Goal: Task Accomplishment & Management: Use online tool/utility

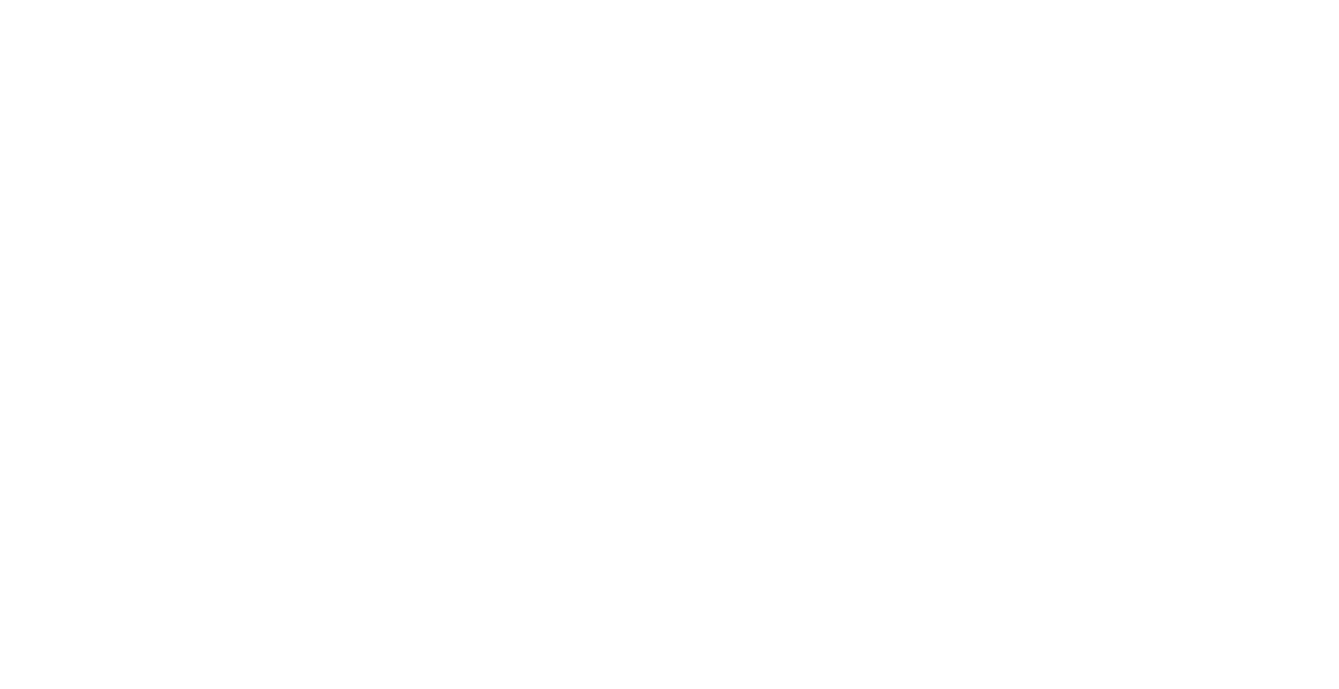
drag, startPoint x: 939, startPoint y: 382, endPoint x: 933, endPoint y: 389, distance: 9.4
click at [939, 382] on div at bounding box center [669, 579] width 1339 height 689
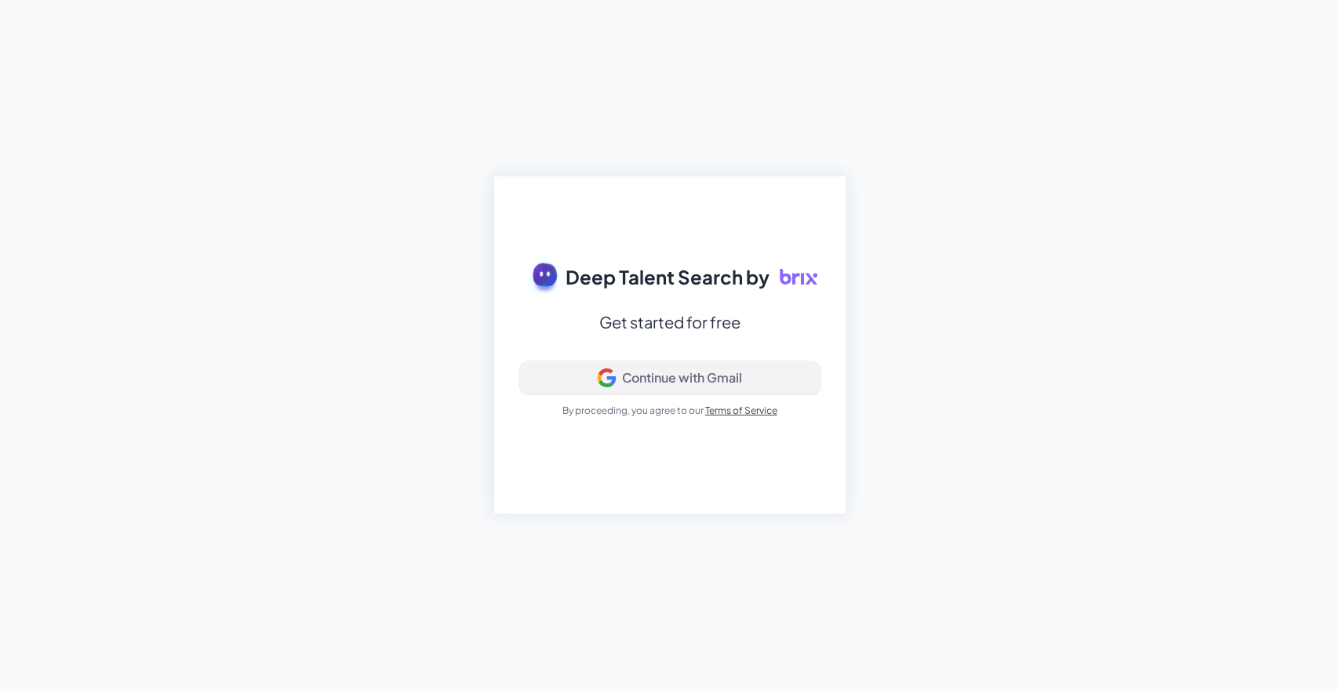
click at [665, 380] on div "Continue with Gmail" at bounding box center [682, 378] width 120 height 16
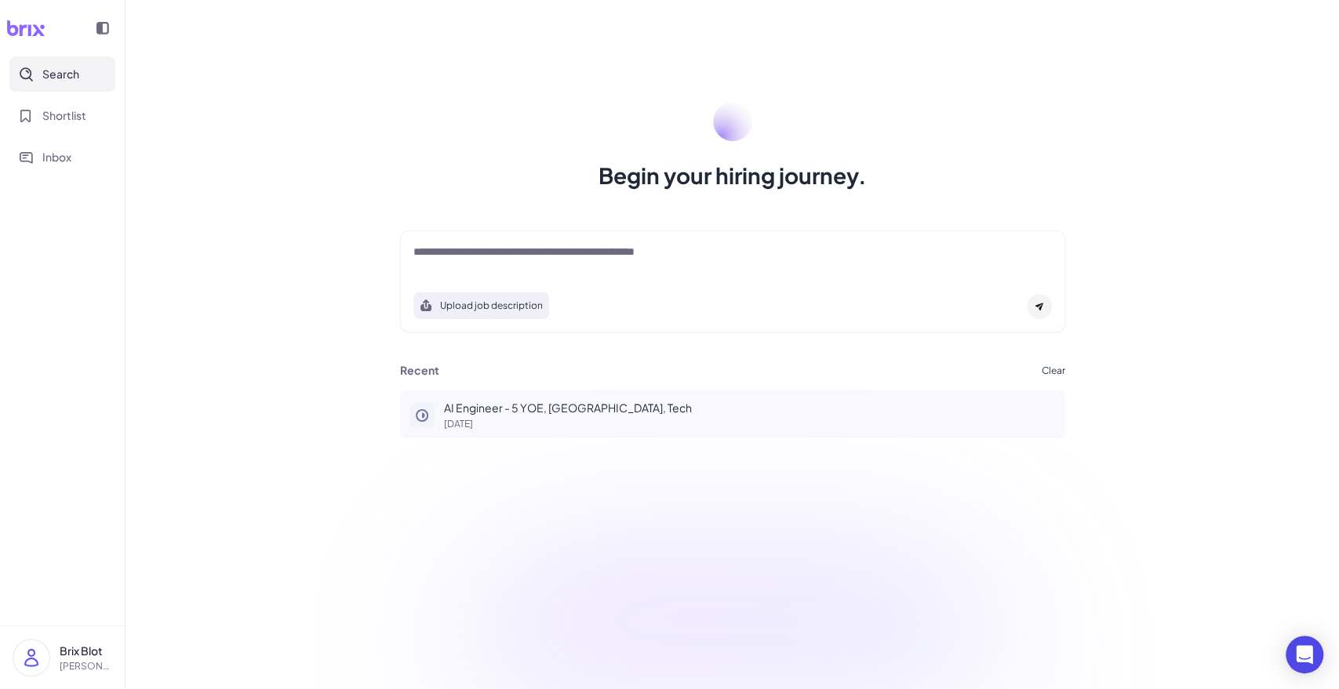
click at [548, 410] on p "AI Engineer - 5 YOE, SF, Tech" at bounding box center [750, 408] width 612 height 16
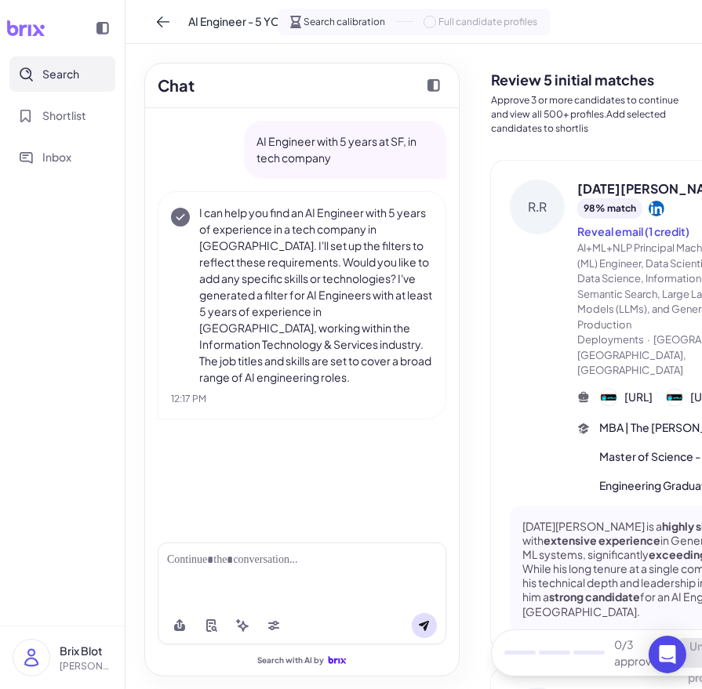
click at [522, 400] on div "R.R" at bounding box center [537, 337] width 55 height 315
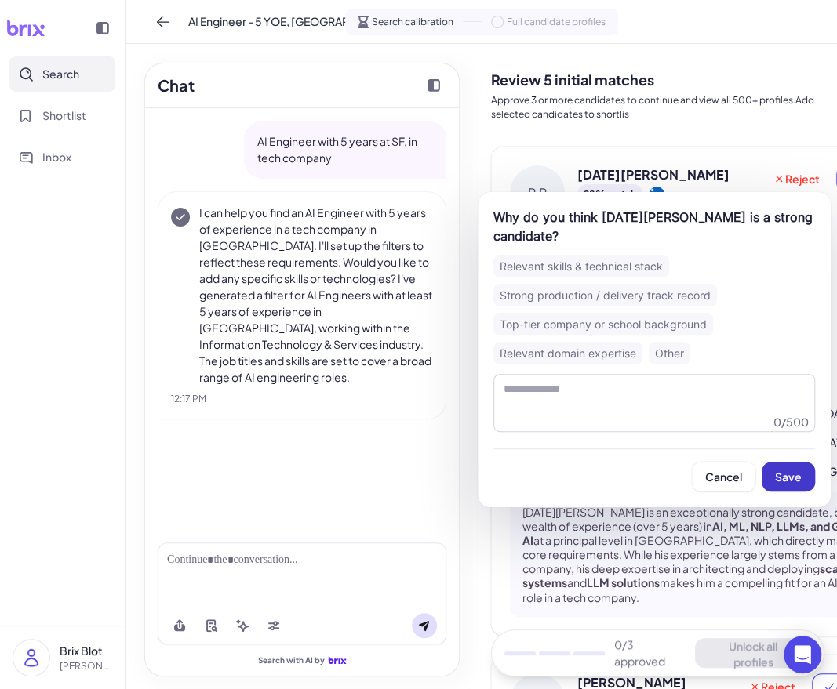
click at [781, 478] on span "Save" at bounding box center [788, 477] width 27 height 14
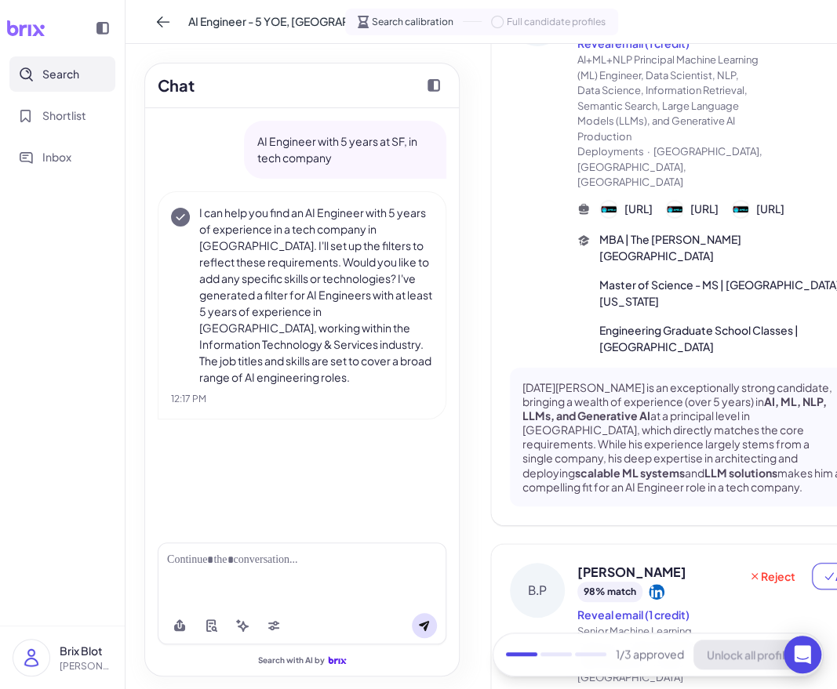
scroll to position [522, 0]
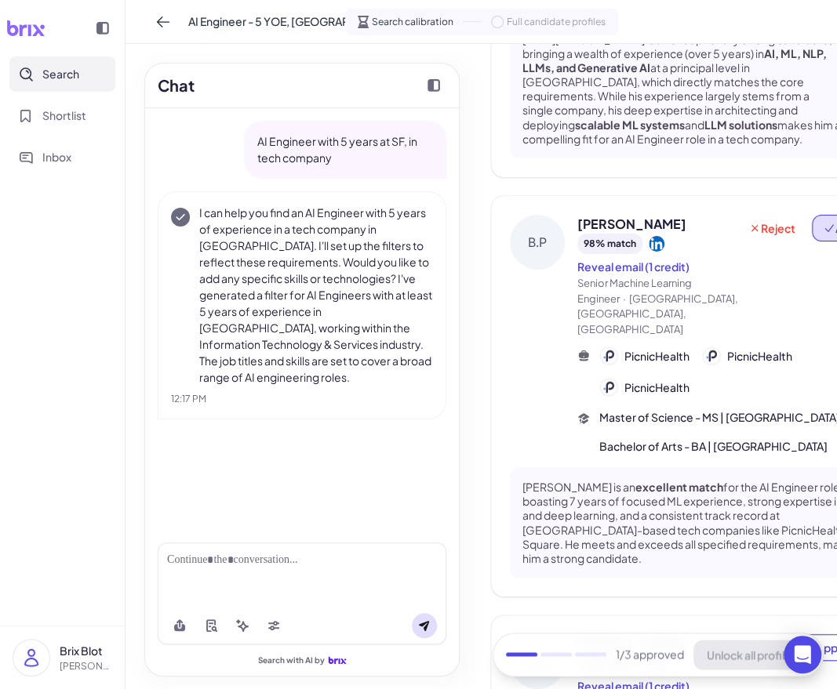
click at [823, 236] on span "Approve" at bounding box center [852, 228] width 59 height 16
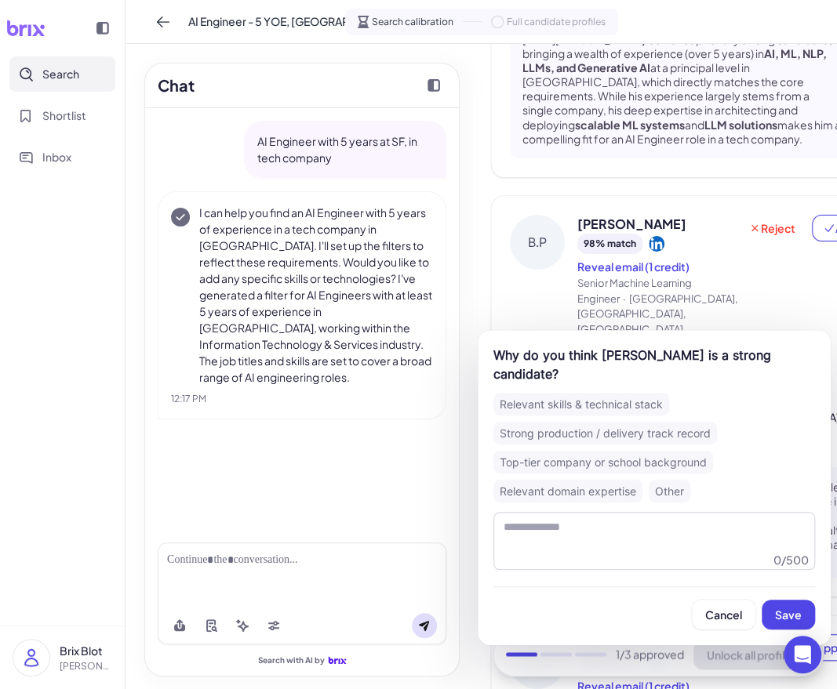
drag, startPoint x: 789, startPoint y: 613, endPoint x: 798, endPoint y: 555, distance: 58.8
click at [788, 611] on span "Save" at bounding box center [788, 615] width 27 height 14
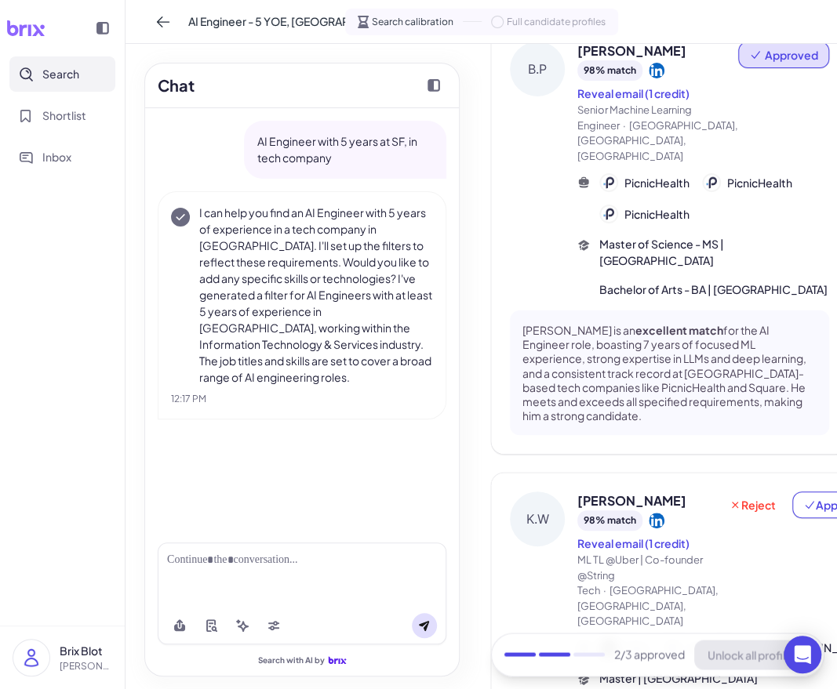
scroll to position [871, 0]
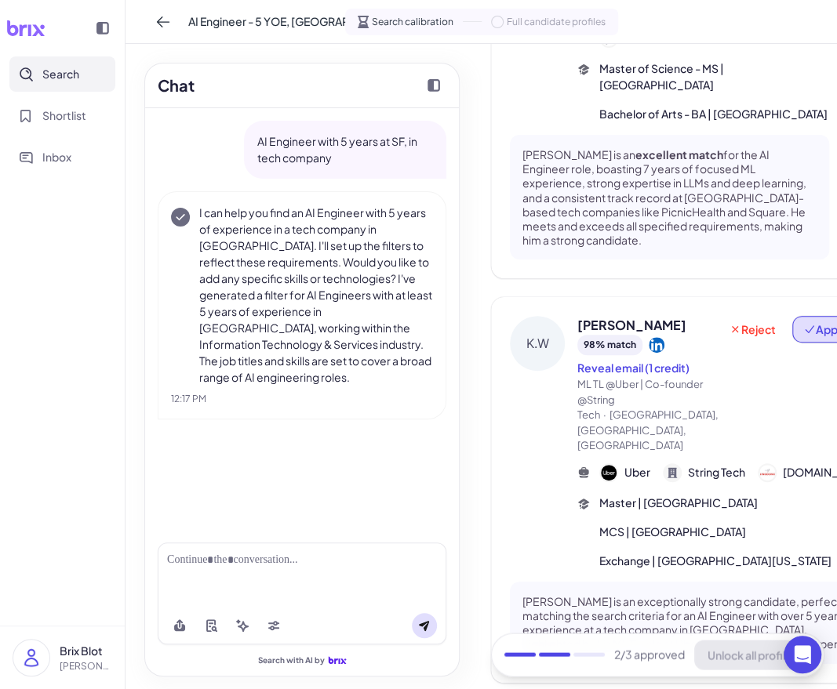
click at [803, 337] on span "Approve" at bounding box center [832, 330] width 59 height 16
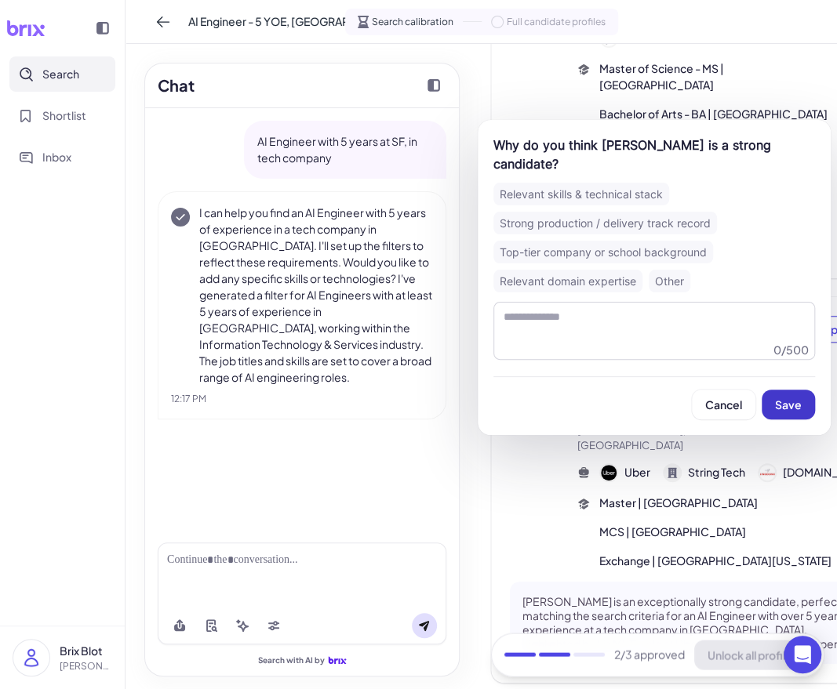
click at [795, 399] on span "Save" at bounding box center [788, 405] width 27 height 14
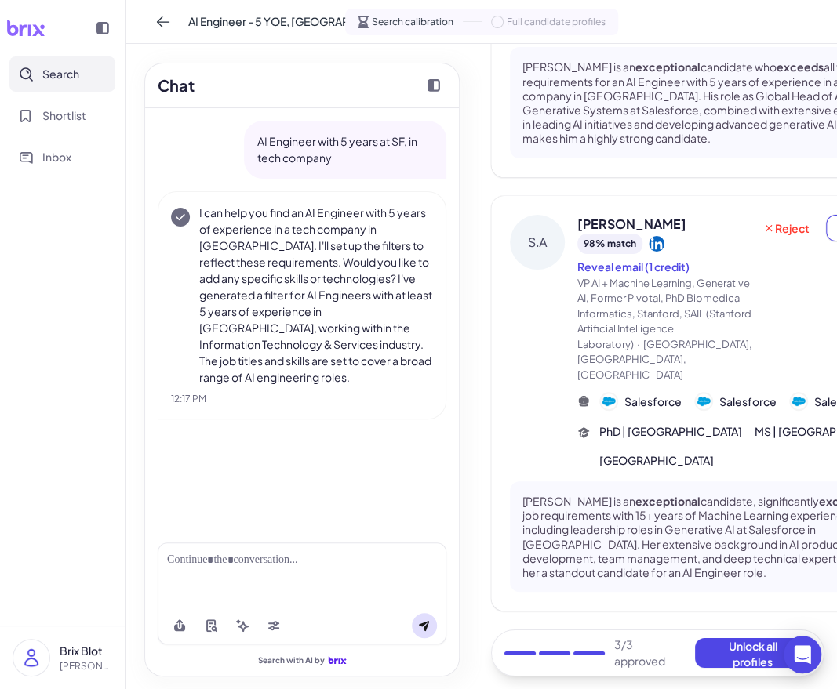
scroll to position [2355, 0]
click at [735, 644] on button "Unlock all profiles" at bounding box center [753, 653] width 116 height 30
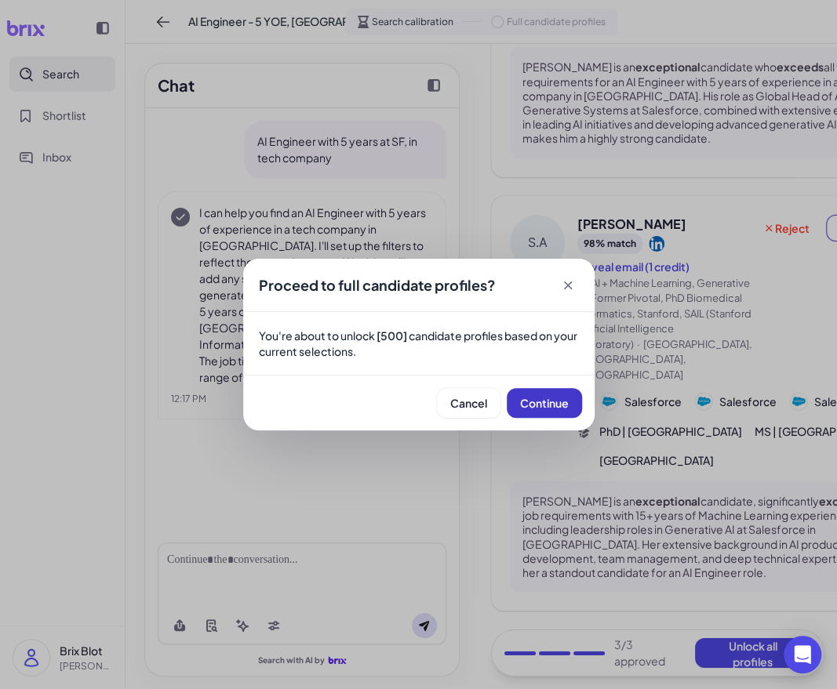
click at [554, 409] on span "Continue" at bounding box center [544, 403] width 49 height 14
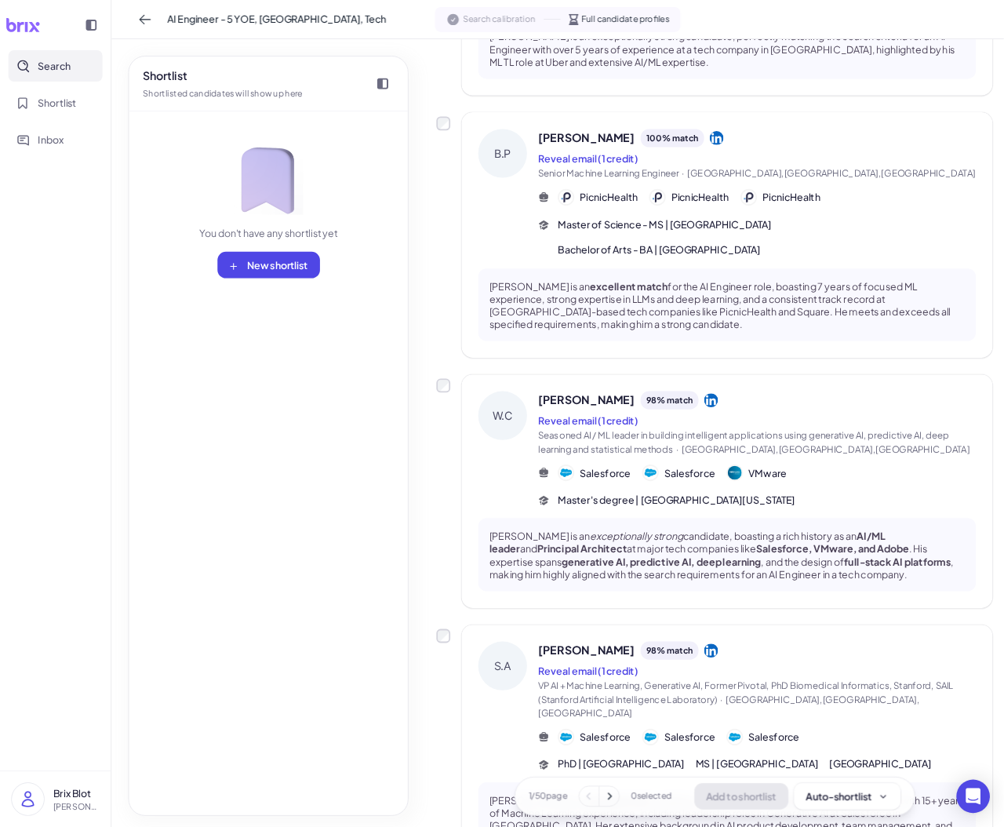
scroll to position [707, 0]
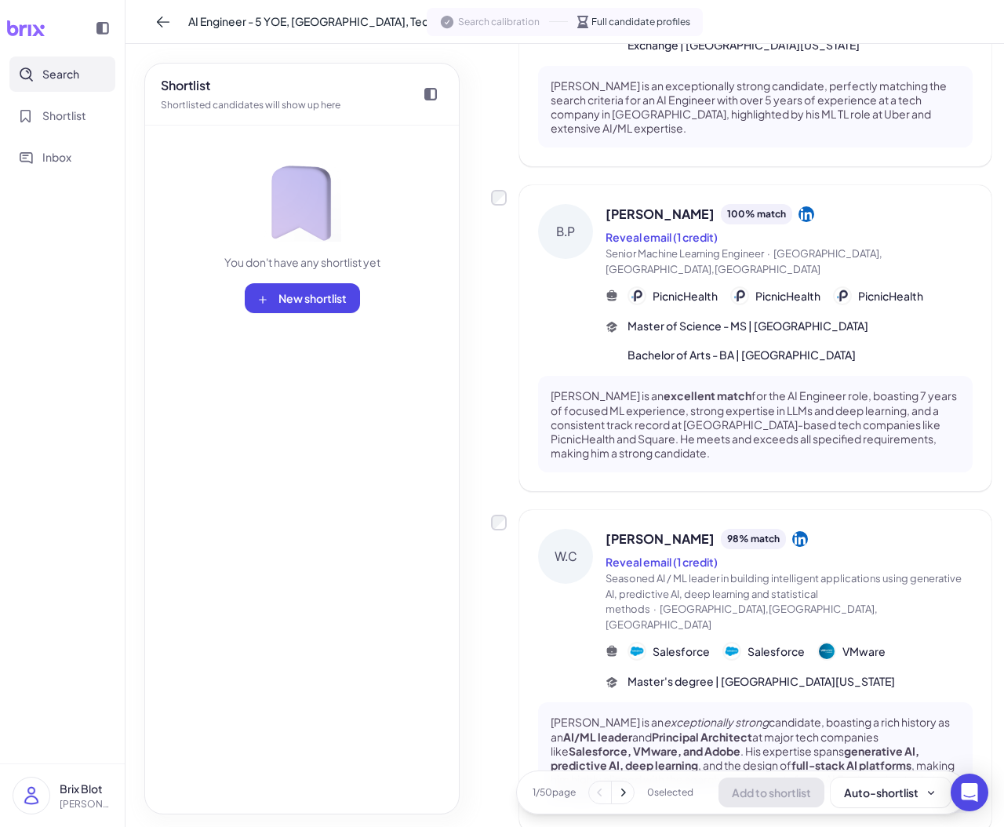
click at [394, 558] on div "Shortlist Shortlisted candidates will show up here You don't have any shortlist…" at bounding box center [301, 438] width 315 height 751
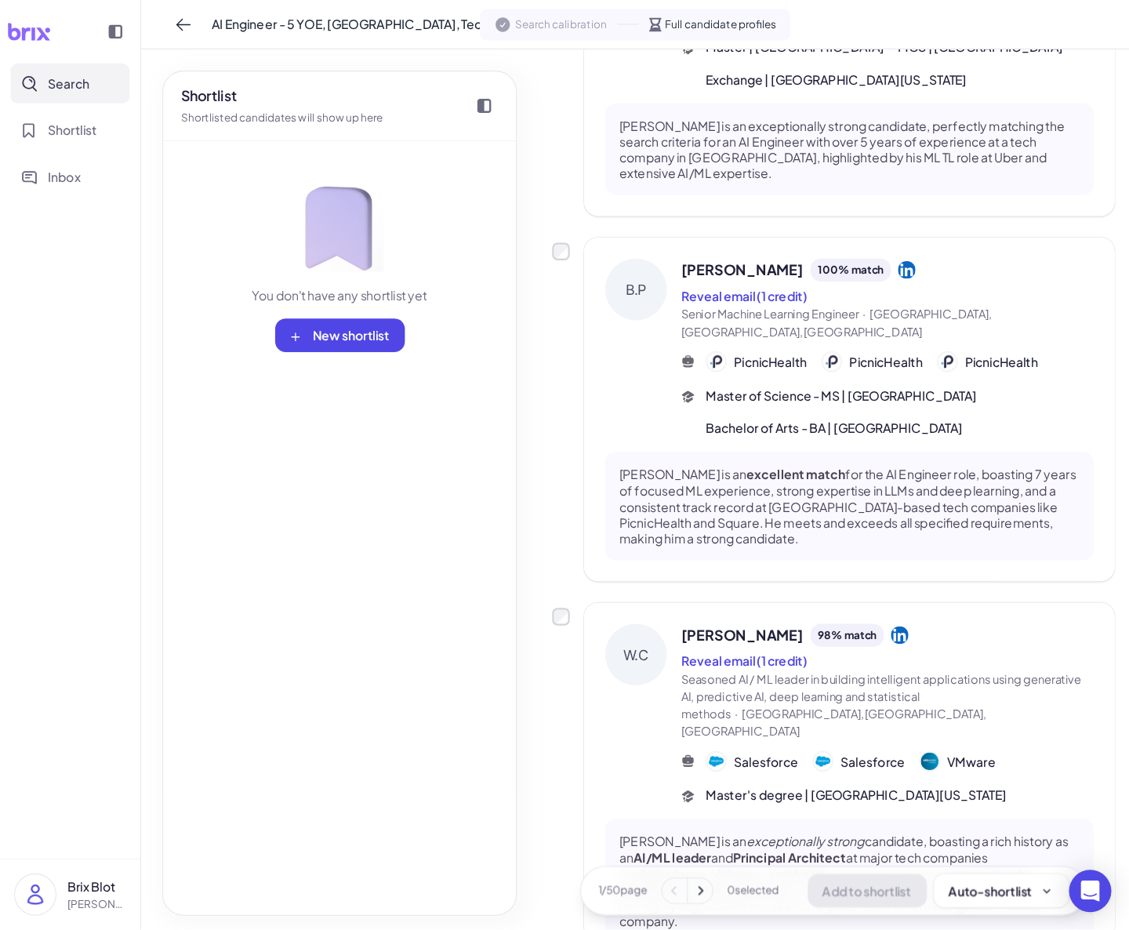
scroll to position [685, 0]
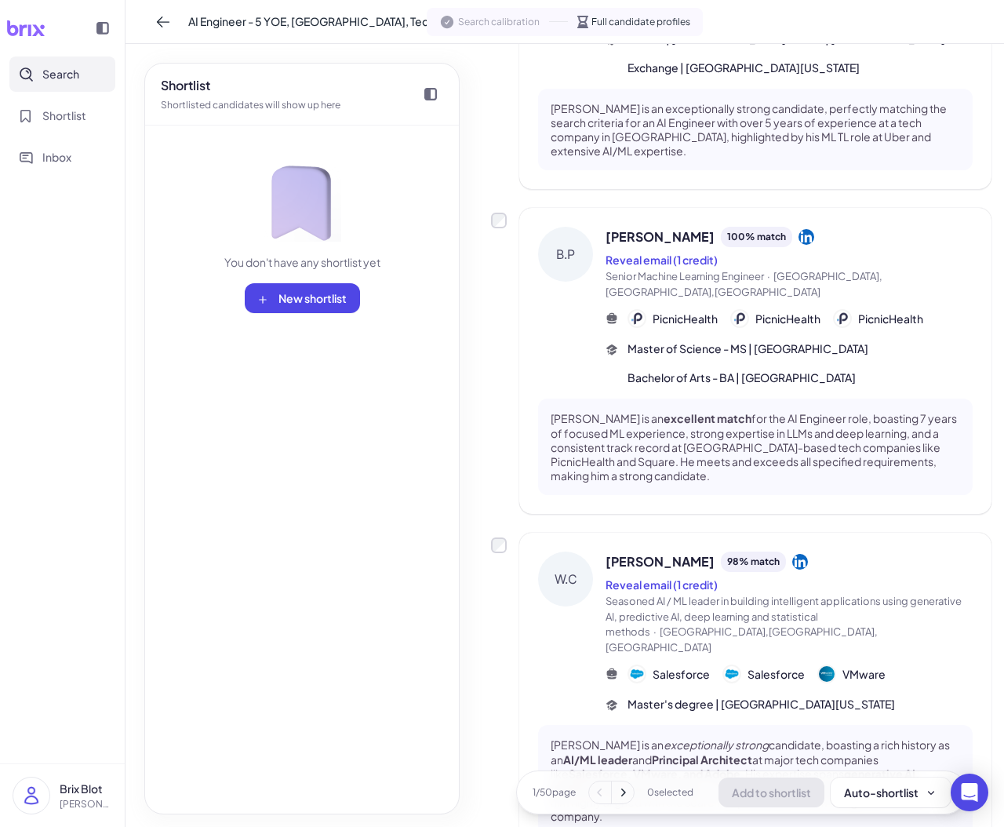
click at [342, 549] on div "Shortlist Shortlisted candidates will show up here You don't have any shortlist…" at bounding box center [301, 438] width 315 height 751
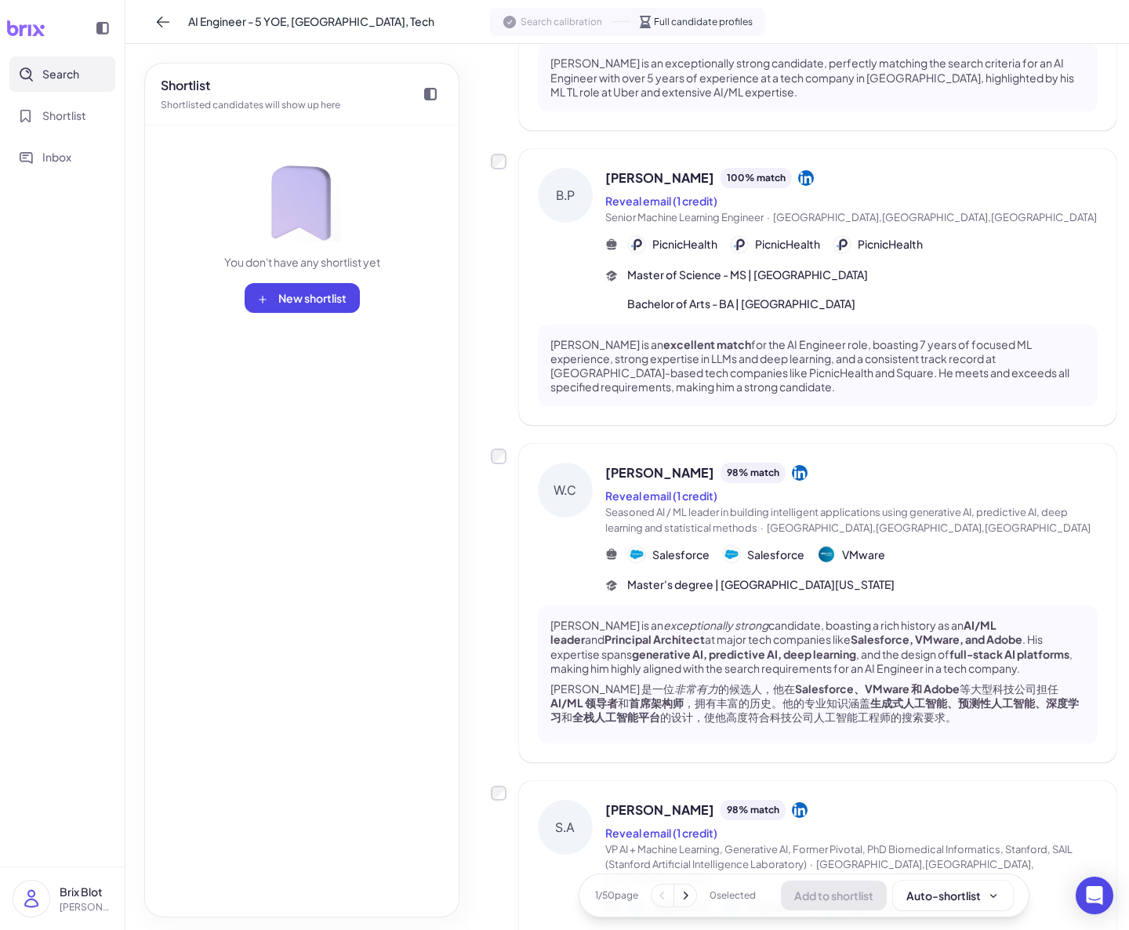
drag, startPoint x: 1124, startPoint y: 474, endPoint x: 1075, endPoint y: 14, distance: 462.3
click at [1075, 14] on div "AI Engineer - 5 YOE, SF, Tech Search calibration Full candidate profiles" at bounding box center [627, 22] width 1004 height 44
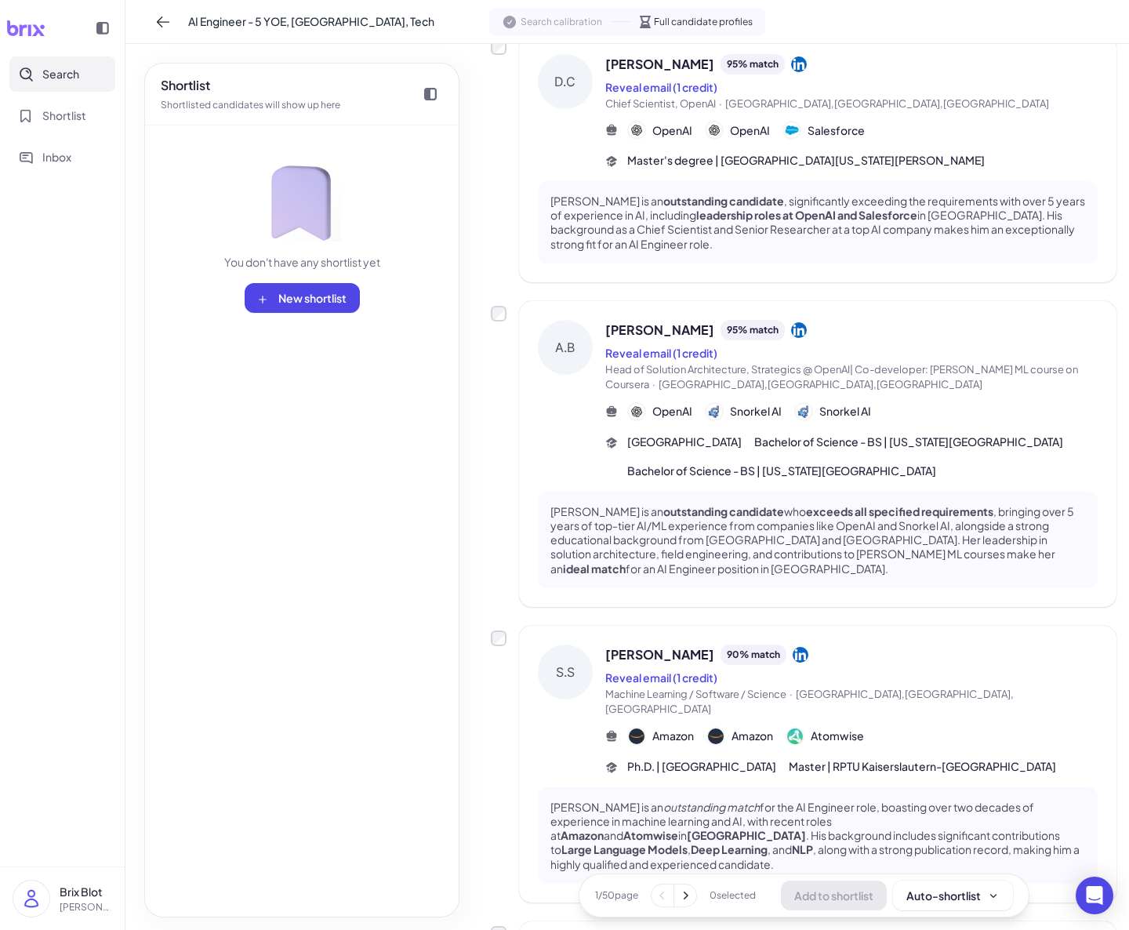
scroll to position [2347, 0]
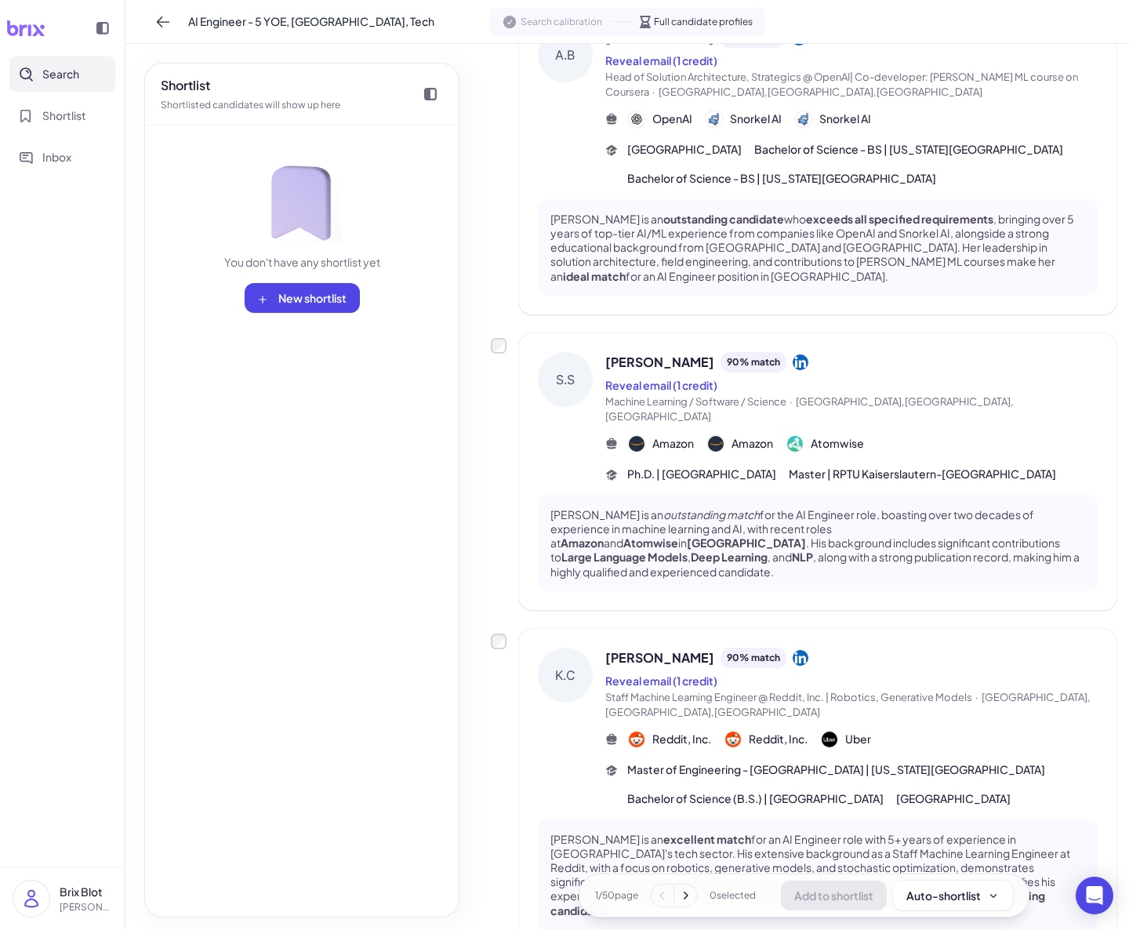
click at [36, 35] on icon at bounding box center [25, 28] width 39 height 16
click at [166, 19] on icon at bounding box center [163, 22] width 16 height 16
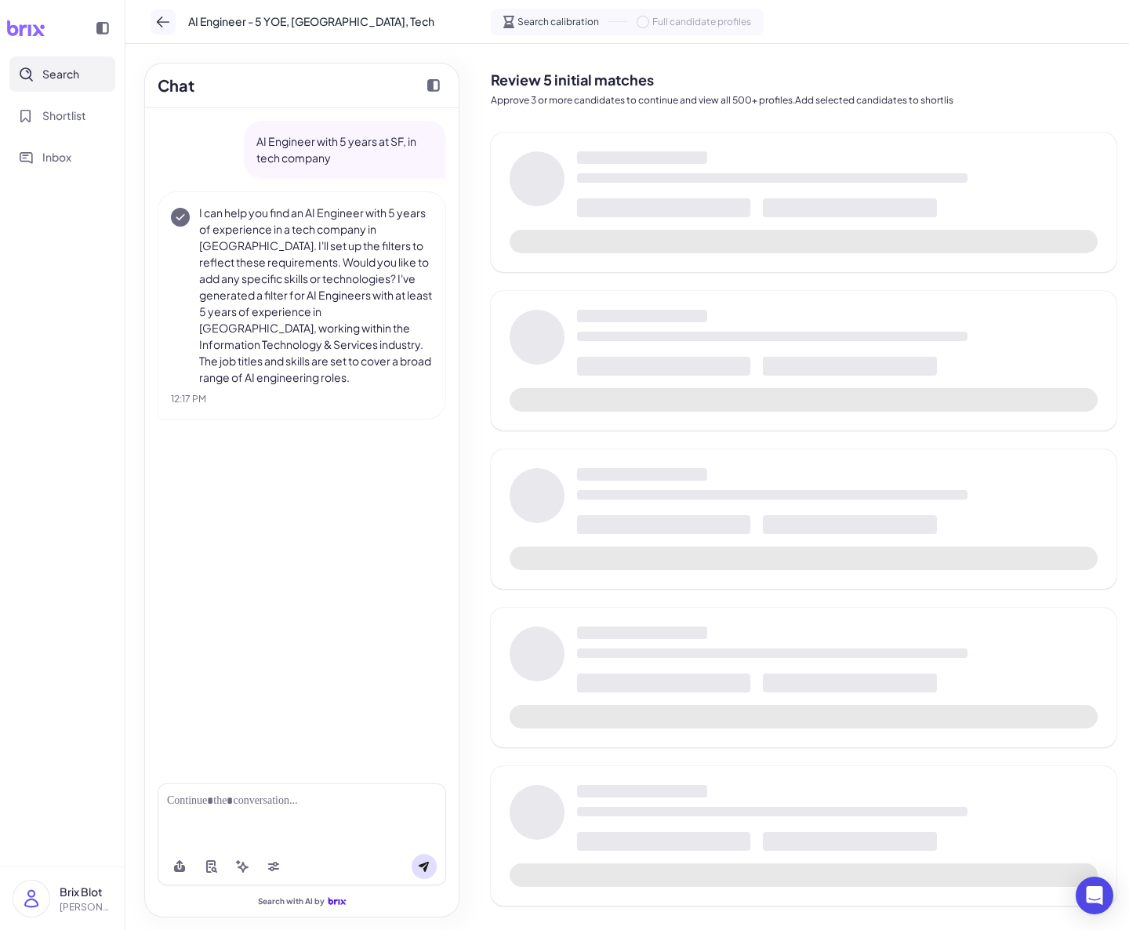
scroll to position [0, 0]
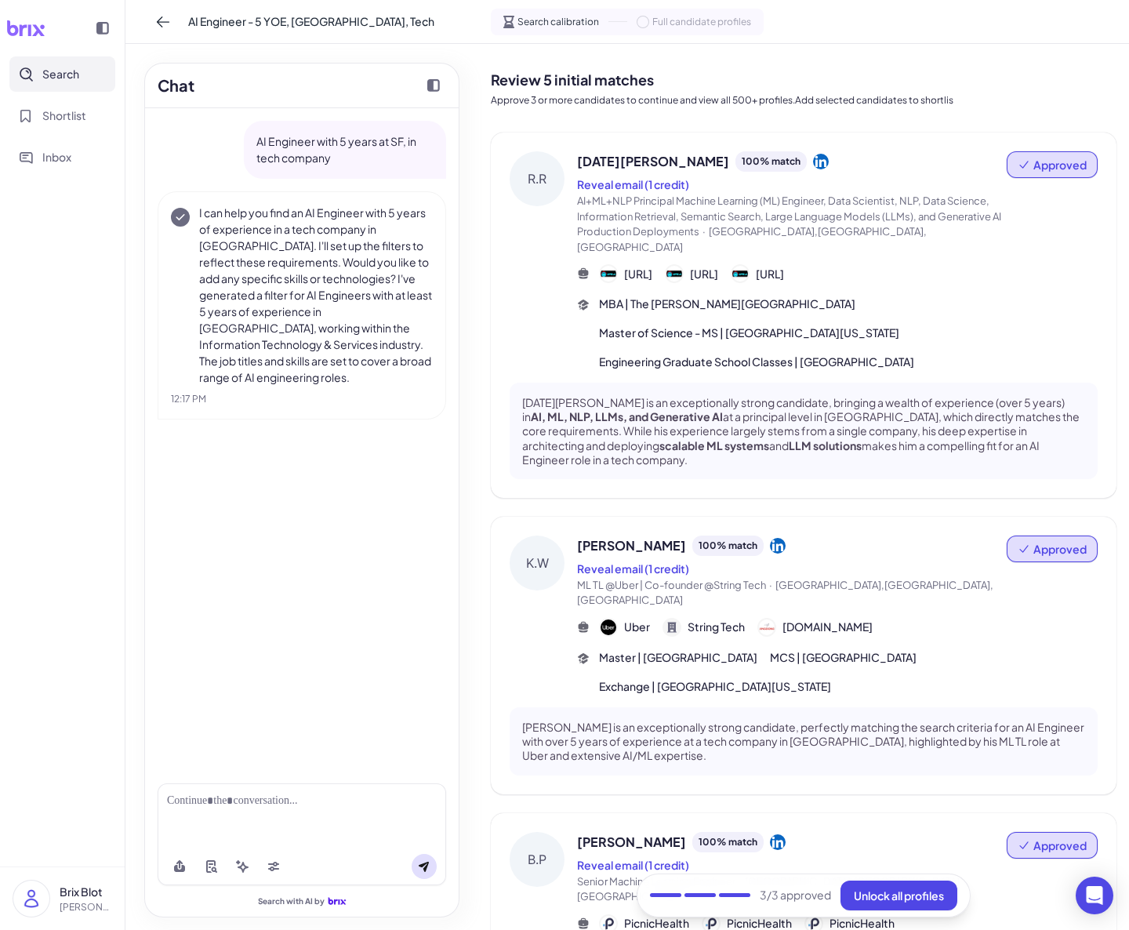
click at [74, 80] on span "Search" at bounding box center [60, 74] width 37 height 16
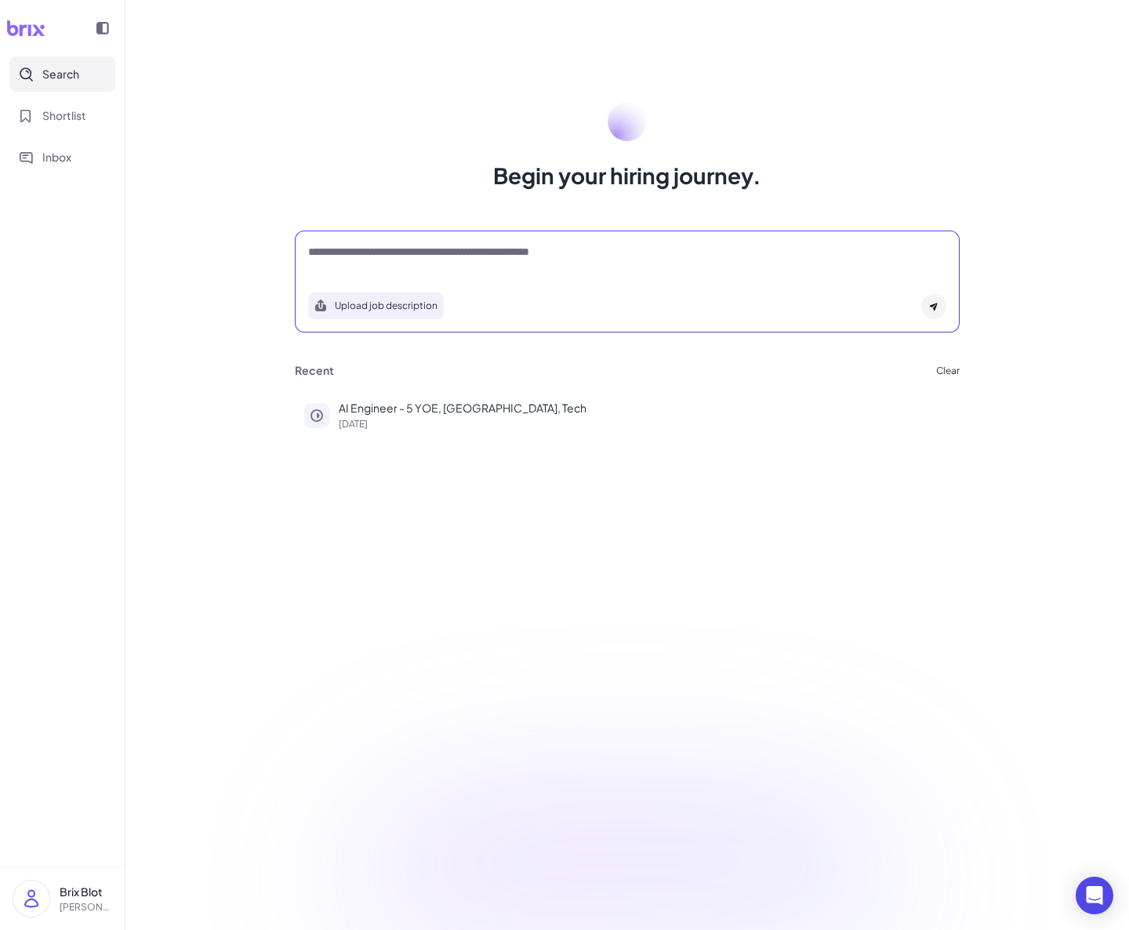
click at [524, 256] on textarea at bounding box center [627, 253] width 638 height 19
type textarea "**********"
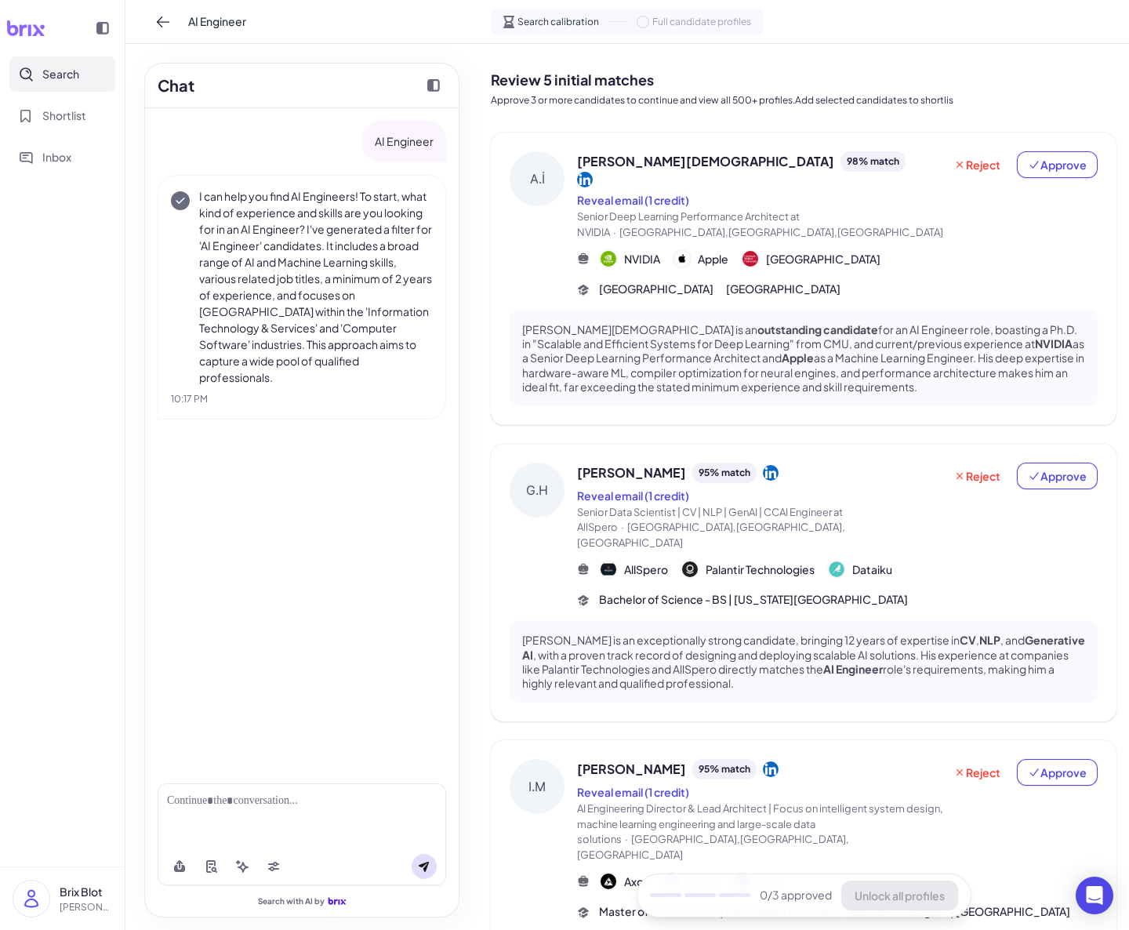
click at [369, 508] on div "AI Engineer I can help you find AI Engineers! To start, what kind of experience…" at bounding box center [302, 439] width 314 height 663
